Goal: Transaction & Acquisition: Purchase product/service

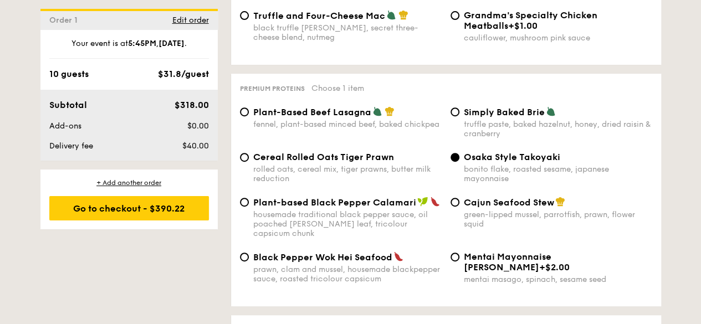
scroll to position [2289, 0]
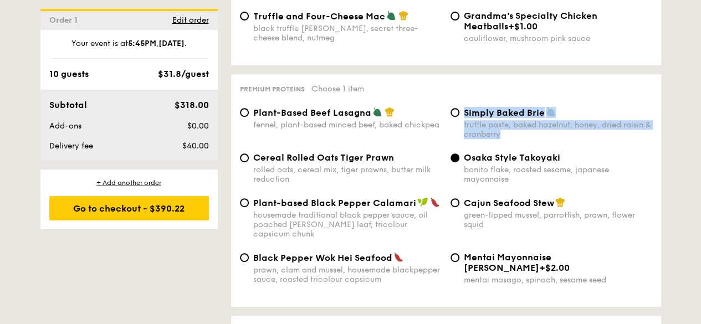
drag, startPoint x: 562, startPoint y: 94, endPoint x: 575, endPoint y: 128, distance: 36.9
click at [575, 128] on div "Premium proteins Choose 1 item Plant-Based Beef Lasagna fennel, plant-based min…" at bounding box center [446, 190] width 430 height 233
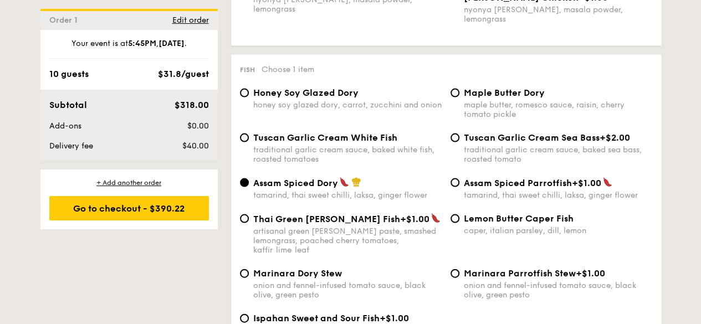
scroll to position [1074, 0]
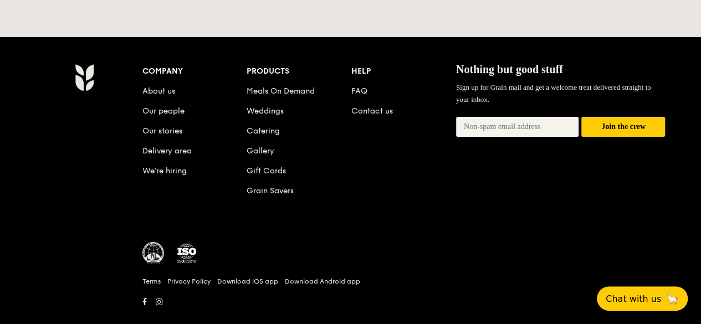
scroll to position [307, 0]
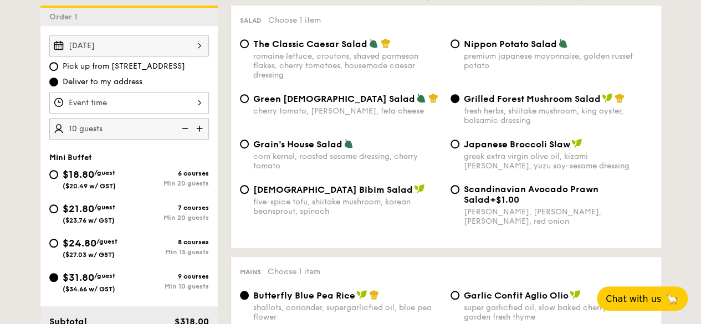
click at [70, 172] on span "$18.80" at bounding box center [79, 175] width 32 height 12
click at [58, 172] on input "$18.80 /guest ($20.49 w/ GST) 6 courses Min 20 guests" at bounding box center [53, 174] width 9 height 9
radio input "true"
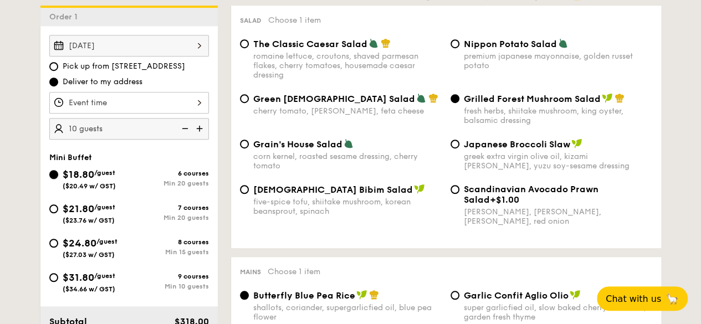
radio input "true"
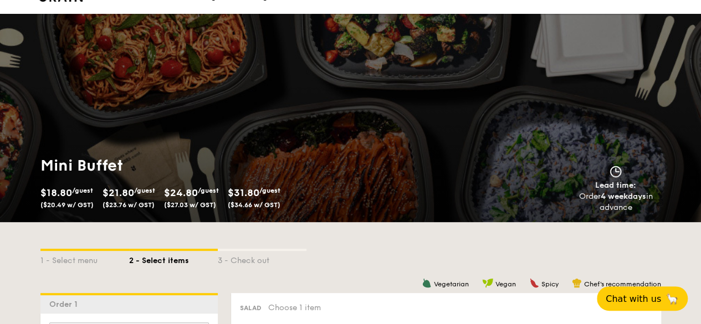
scroll to position [0, 0]
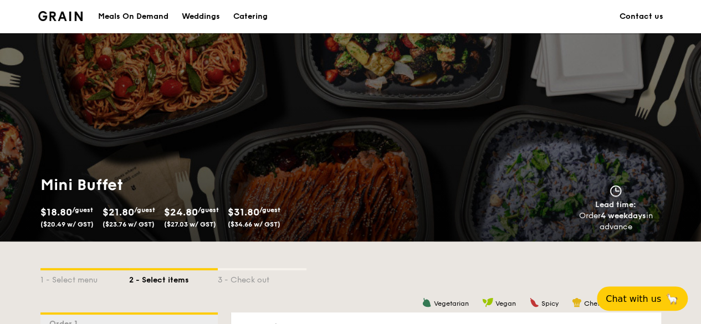
click at [247, 13] on div "Catering" at bounding box center [250, 16] width 34 height 33
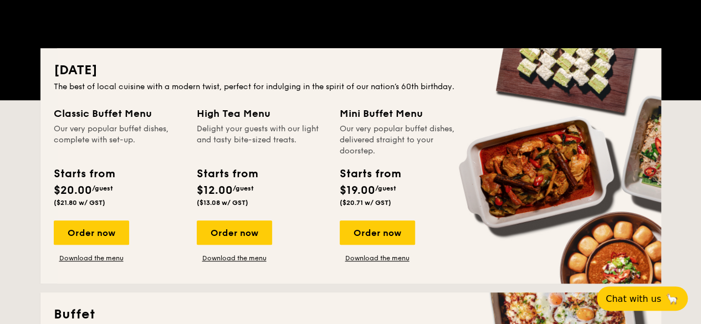
scroll to position [210, 0]
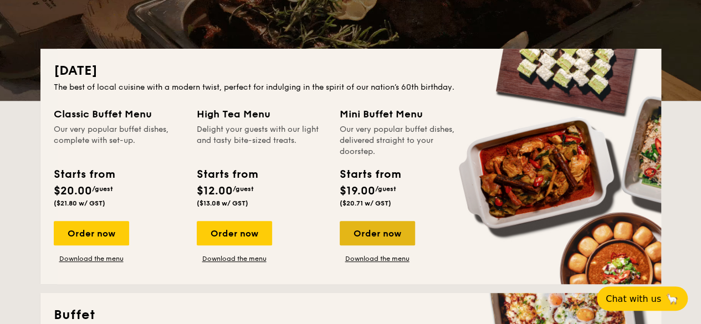
click at [387, 225] on div "Order now" at bounding box center [377, 233] width 75 height 24
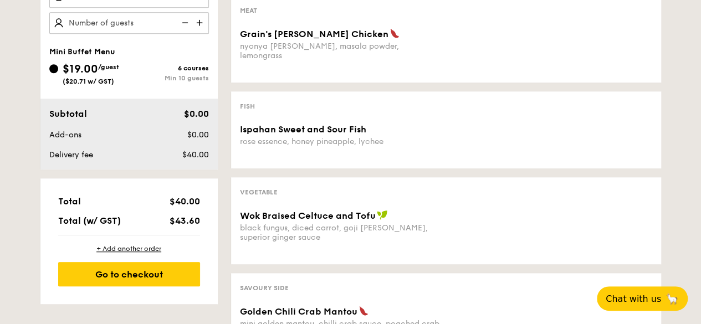
scroll to position [413, 0]
click at [308, 91] on div "Fish Ispahan Sweet and Sour Fish rose essence, honey pineapple, lychee" at bounding box center [446, 129] width 430 height 77
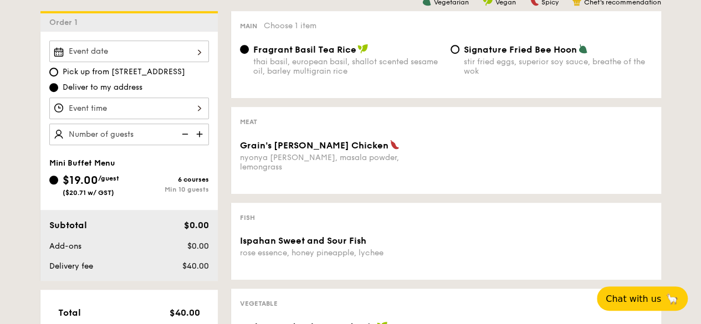
scroll to position [301, 0]
click at [196, 134] on img at bounding box center [200, 134] width 17 height 21
type input "10 guests"
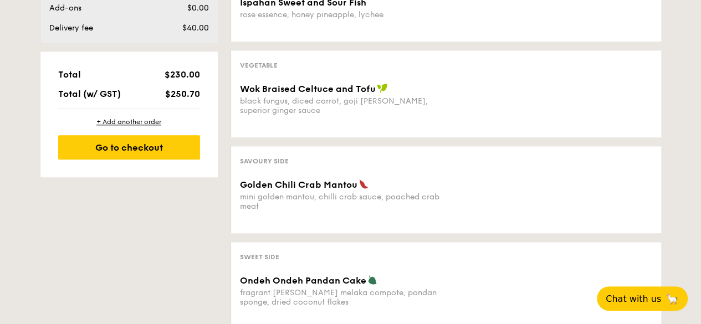
scroll to position [548, 0]
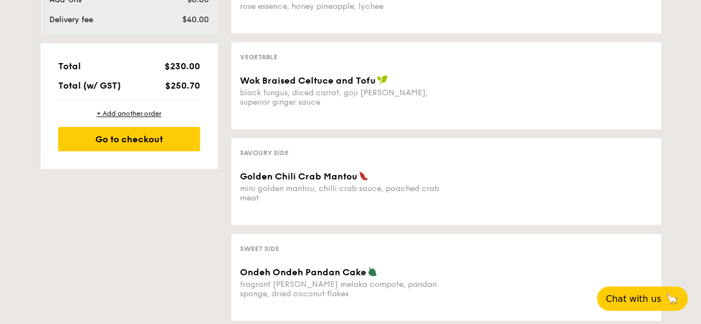
drag, startPoint x: 409, startPoint y: 185, endPoint x: 153, endPoint y: 281, distance: 273.8
click at [153, 281] on div "1 - Select menu 2 - Select items 3 - Check out Order 1 Pick up from 5 Burn Road…" at bounding box center [351, 11] width 639 height 637
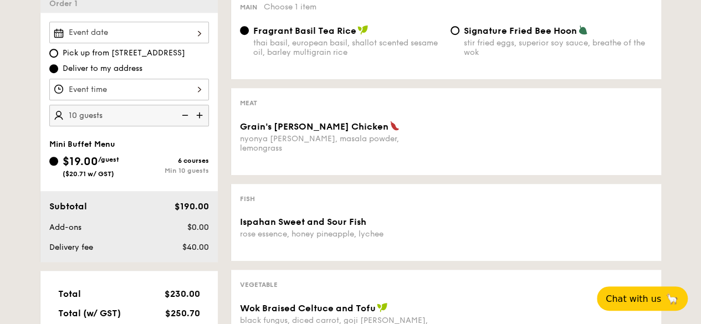
scroll to position [319, 0]
